Goal: Navigation & Orientation: Find specific page/section

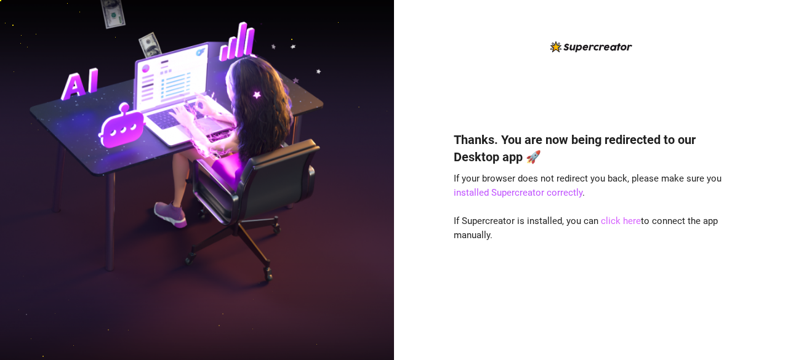
click at [617, 225] on link "click here" at bounding box center [621, 220] width 40 height 11
click at [481, 38] on div "Thanks. You are now being redirected to our Desktop app 🚀 If your browser does …" at bounding box center [591, 180] width 394 height 360
